Goal: Information Seeking & Learning: Learn about a topic

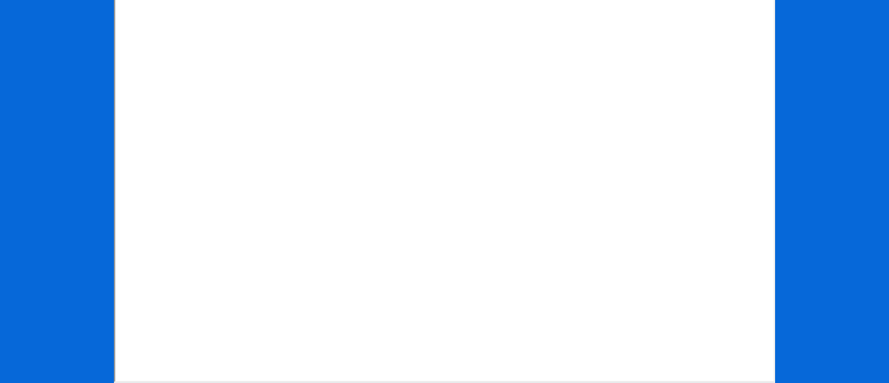
scroll to position [277, 0]
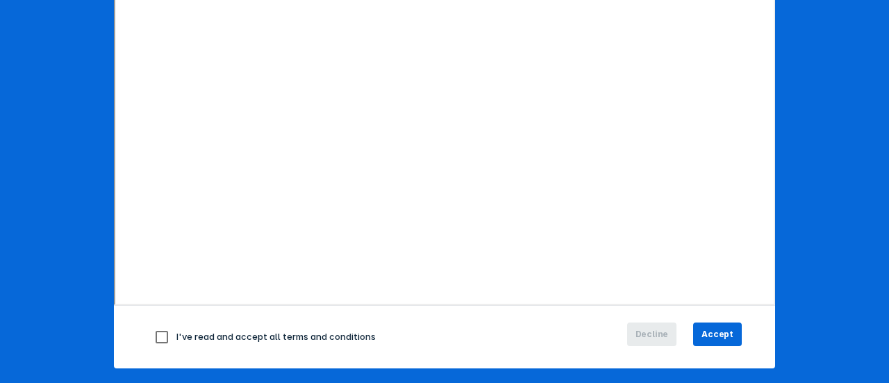
click at [156, 336] on input "checkbox" at bounding box center [161, 336] width 29 height 29
checkbox input "true"
click at [721, 328] on span "Accept" at bounding box center [718, 334] width 32 height 13
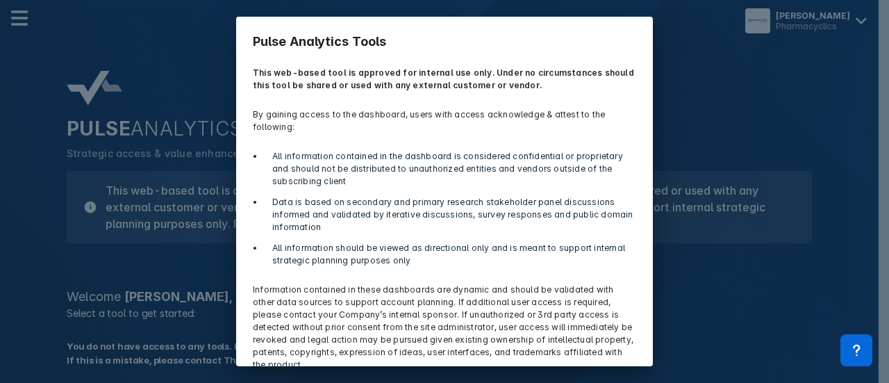
scroll to position [61, 0]
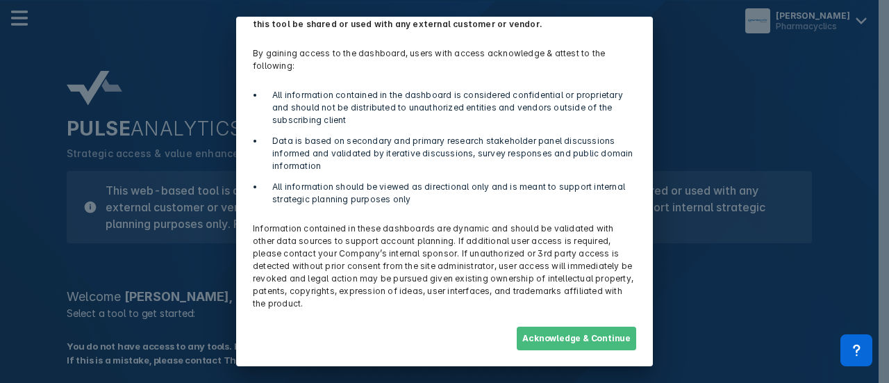
click at [561, 339] on button "Acknowledge & Continue" at bounding box center [576, 339] width 119 height 24
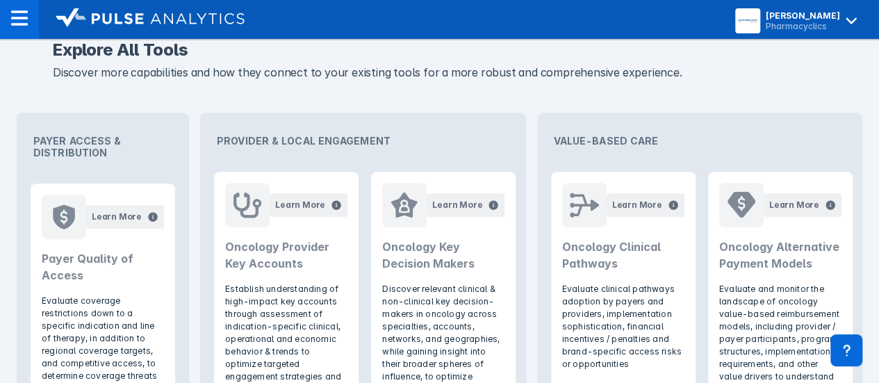
scroll to position [419, 0]
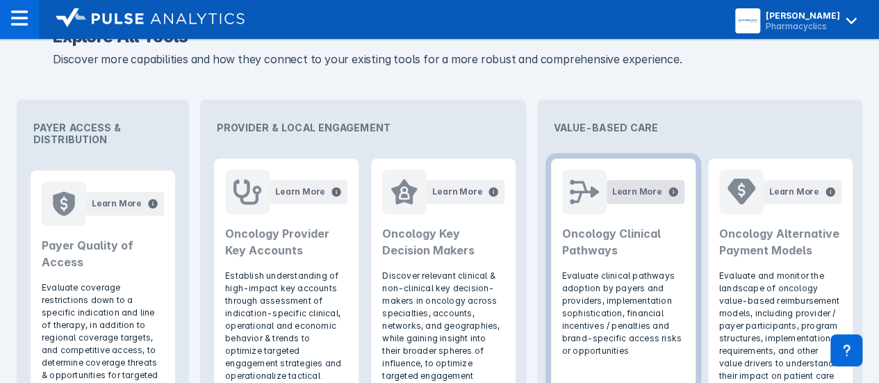
click at [617, 192] on div "Learn More" at bounding box center [637, 191] width 50 height 13
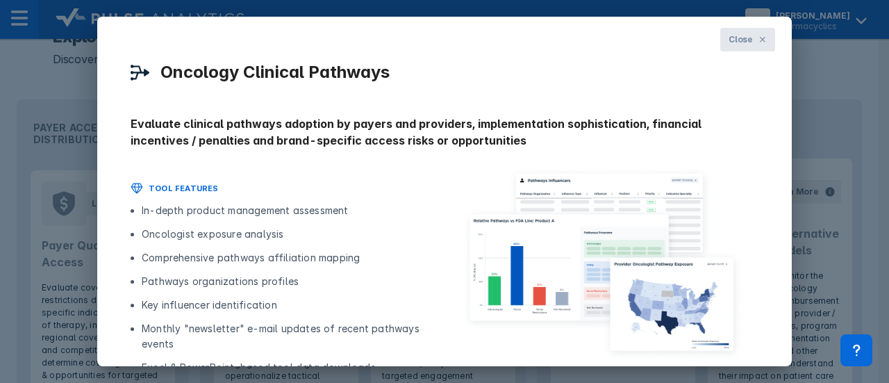
click at [736, 39] on span "Close" at bounding box center [741, 39] width 24 height 13
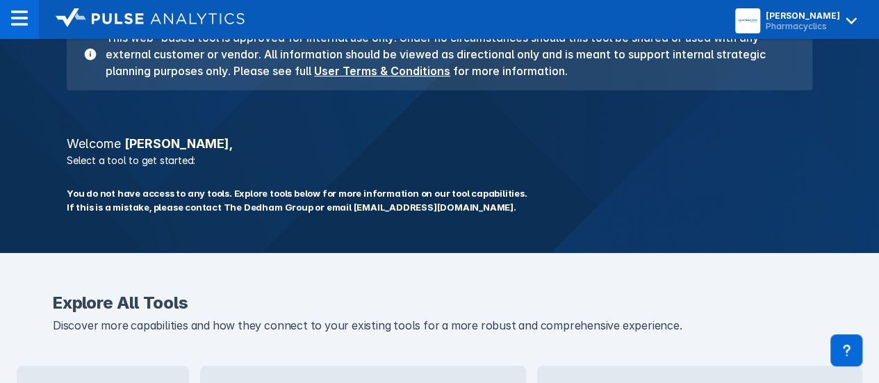
scroll to position [0, 0]
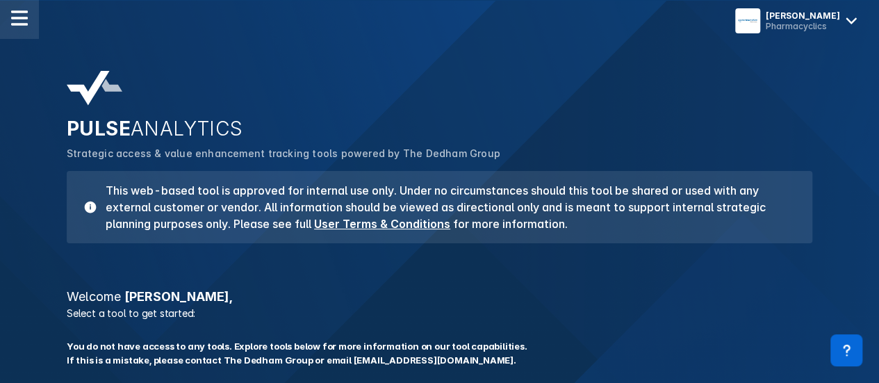
click at [18, 22] on img at bounding box center [19, 18] width 17 height 17
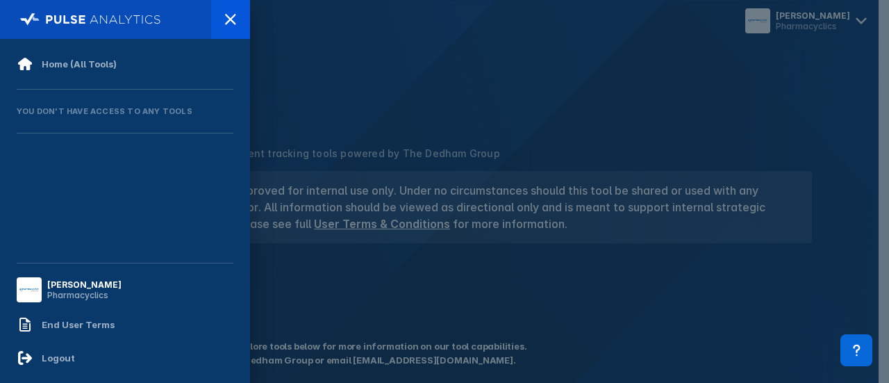
click at [377, 88] on div at bounding box center [444, 191] width 889 height 383
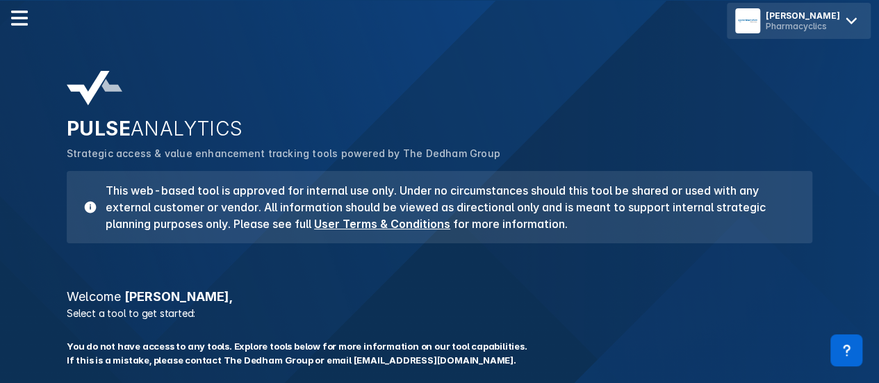
click at [839, 23] on div "Pharmacyclics" at bounding box center [803, 26] width 74 height 10
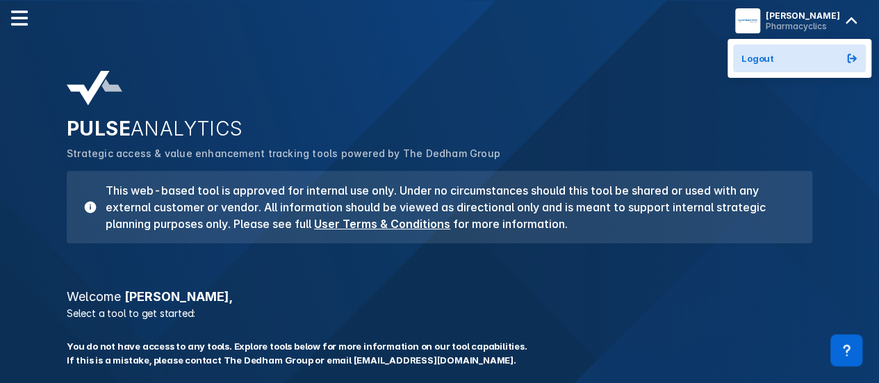
click at [779, 101] on div "PULSE ANALYTICS Strategic access & value enhancement tracking tools powered by …" at bounding box center [439, 157] width 762 height 189
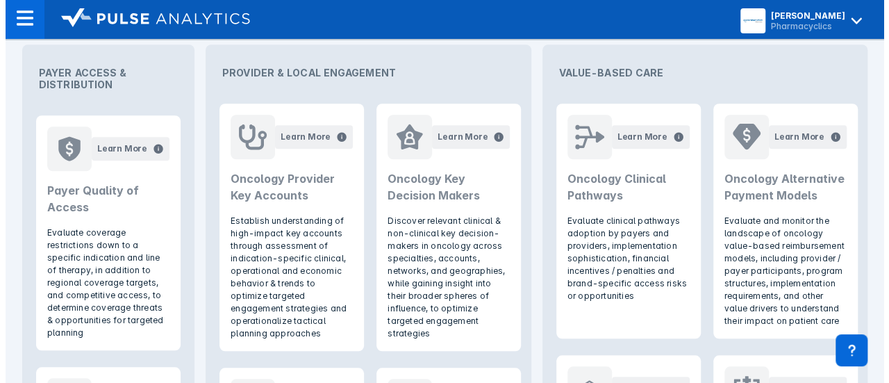
scroll to position [476, 0]
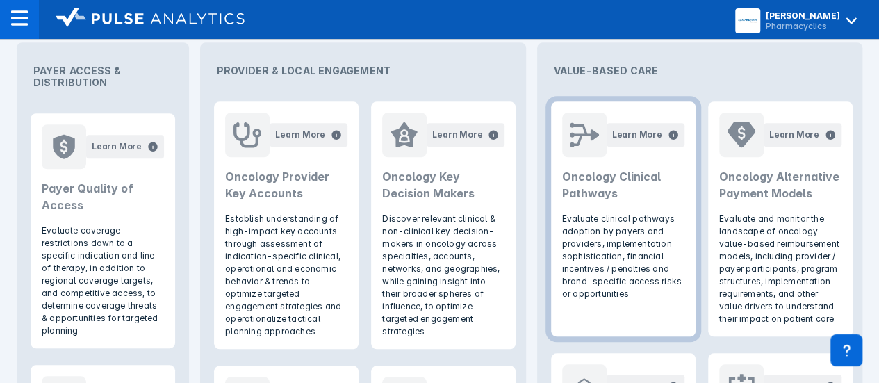
click at [637, 199] on h2 "Oncology Clinical Pathways" at bounding box center [623, 184] width 122 height 33
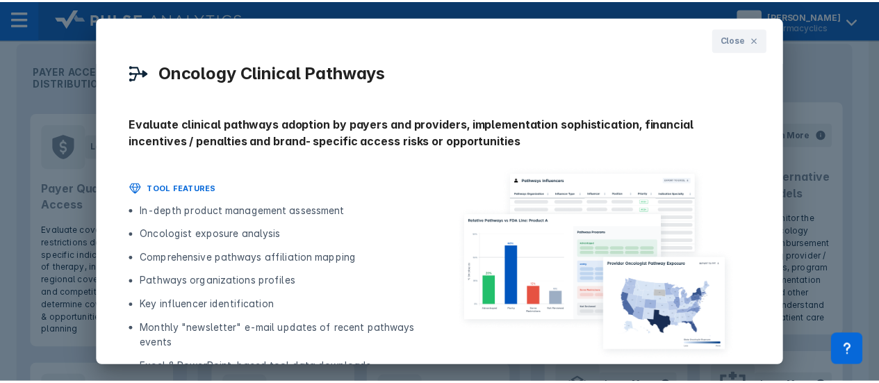
scroll to position [114, 0]
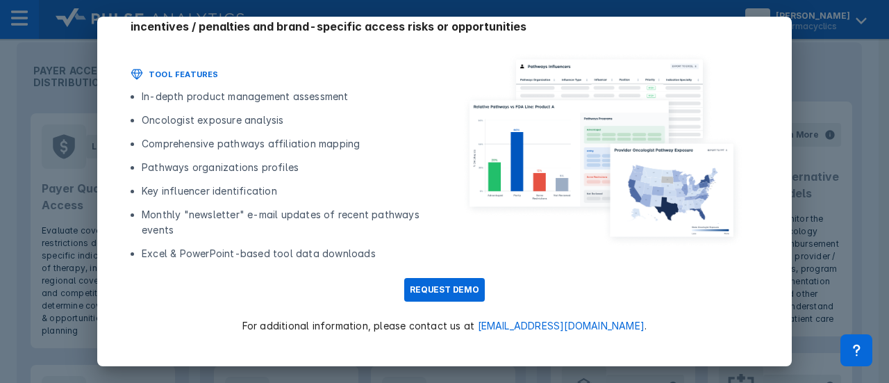
click at [826, 60] on div "Close Oncology Clinical Pathways Evaluate clinical pathways adoption by payers …" at bounding box center [444, 191] width 889 height 383
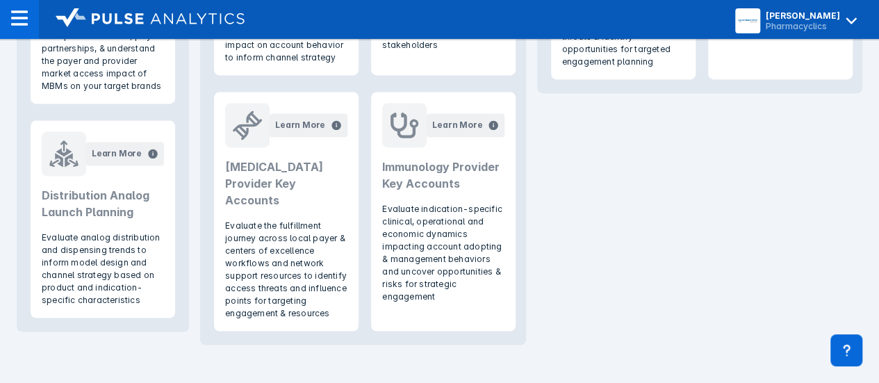
scroll to position [0, 0]
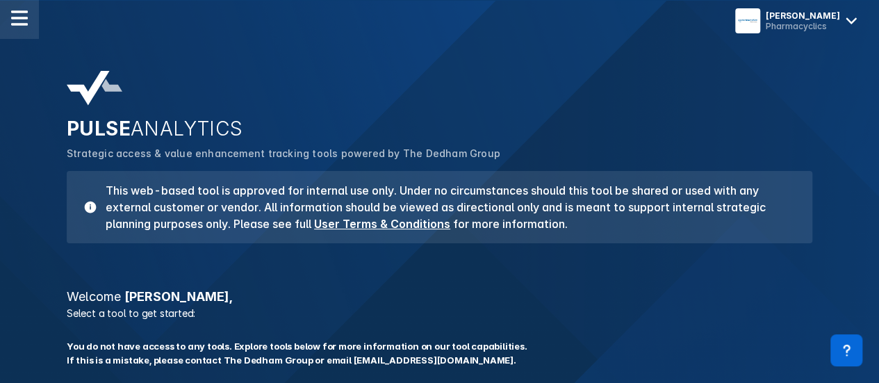
click at [19, 28] on div at bounding box center [19, 19] width 39 height 39
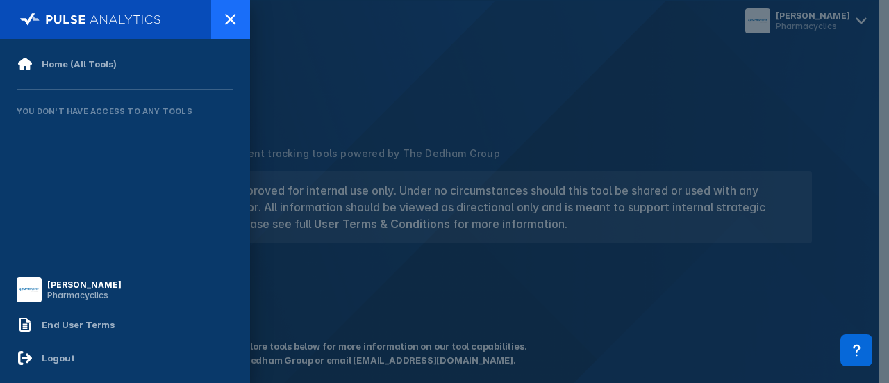
click at [235, 17] on icon at bounding box center [230, 19] width 17 height 17
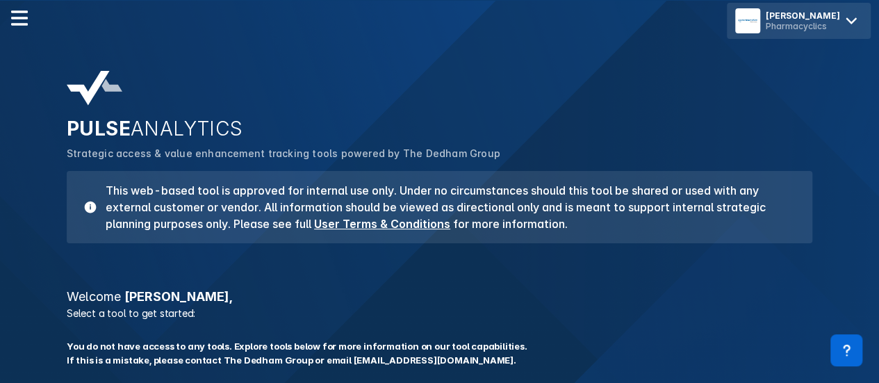
click at [803, 10] on div "Jill Drury Pharmacyclics" at bounding box center [799, 21] width 144 height 36
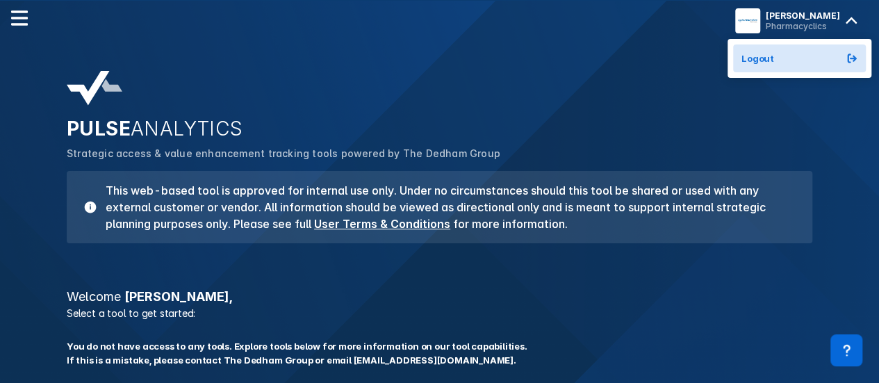
click at [675, 56] on div "PULSE ANALYTICS Strategic access & value enhancement tracking tools powered by …" at bounding box center [439, 203] width 879 height 406
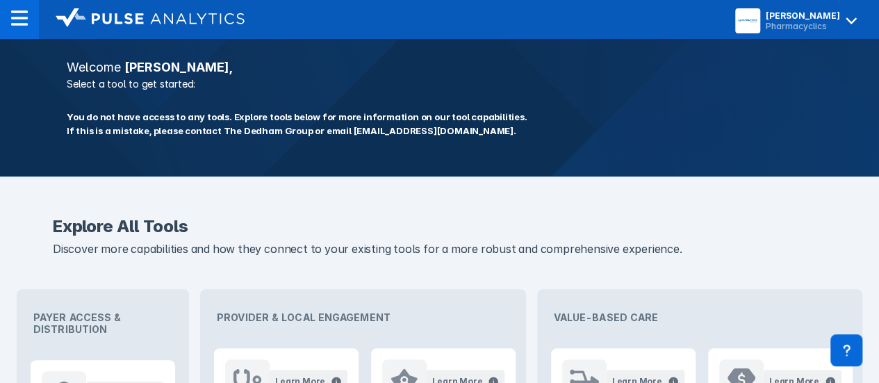
scroll to position [226, 0]
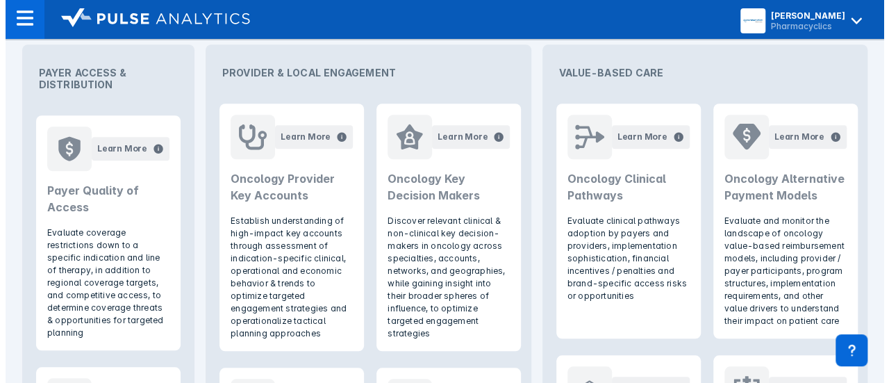
scroll to position [431, 0]
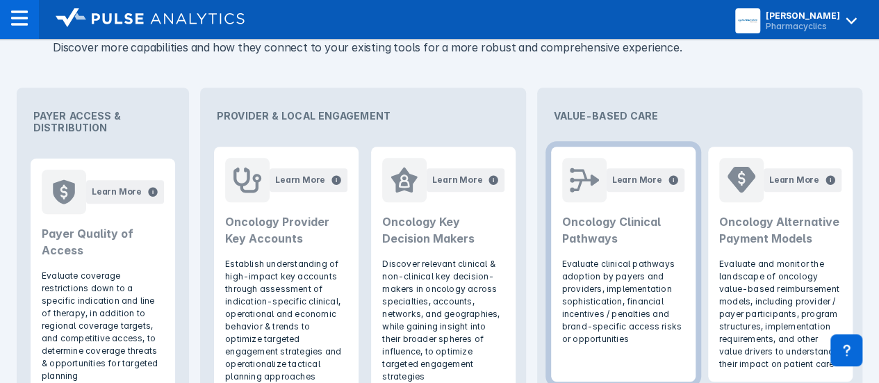
click at [575, 174] on icon at bounding box center [584, 179] width 29 height 29
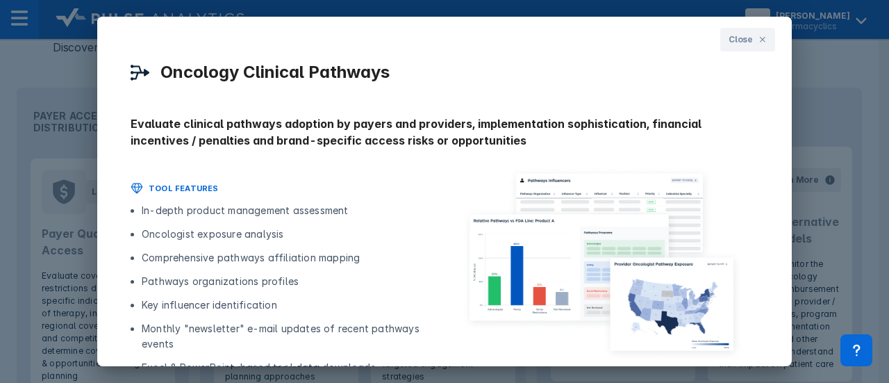
drag, startPoint x: 792, startPoint y: 169, endPoint x: 793, endPoint y: 224, distance: 55.6
click at [793, 224] on div "Close Oncology Clinical Pathways Evaluate clinical pathways adoption by payers …" at bounding box center [444, 191] width 889 height 383
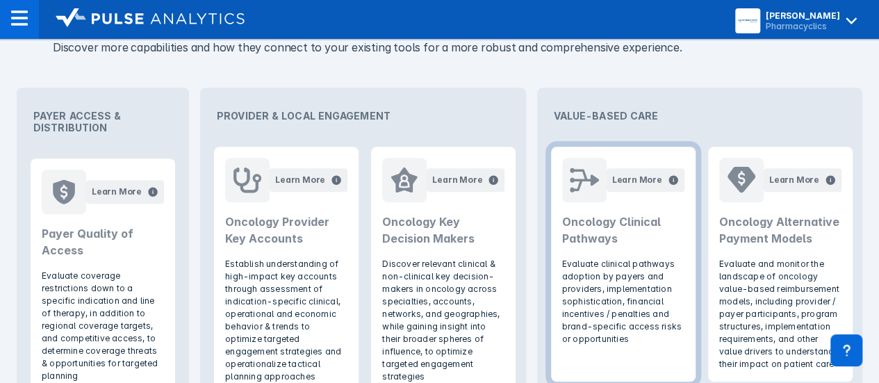
click at [628, 223] on h2 "Oncology Clinical Pathways" at bounding box center [623, 229] width 122 height 33
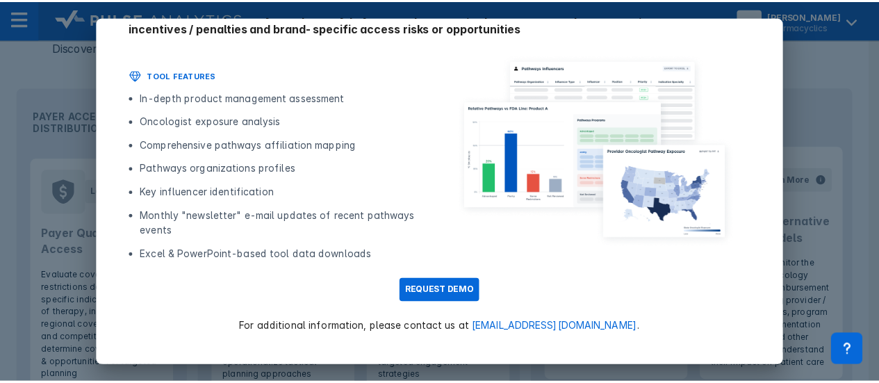
scroll to position [114, 0]
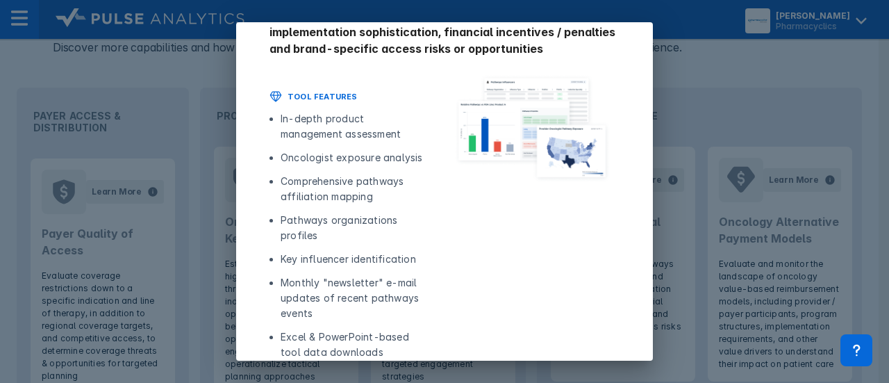
click at [820, 47] on div "Close Oncology Clinical Pathways Evaluate clinical pathways adoption by payers …" at bounding box center [444, 191] width 889 height 383
